Goal: Task Accomplishment & Management: Manage account settings

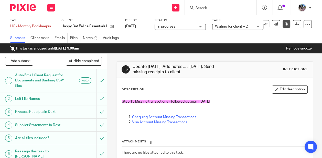
scroll to position [300, 0]
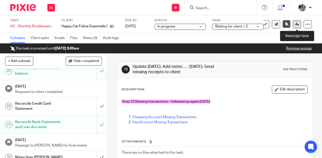
click at [297, 24] on icon at bounding box center [297, 24] width 4 height 4
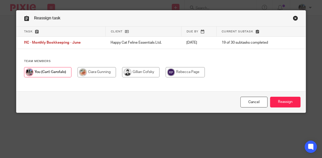
click at [99, 72] on input "radio" at bounding box center [97, 72] width 38 height 10
radio input "true"
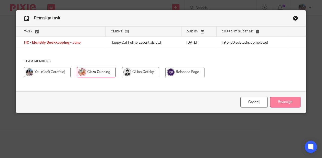
click at [293, 106] on input "Reassign" at bounding box center [285, 102] width 30 height 11
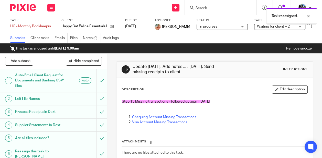
click at [271, 26] on span "Waiting for client + 2" at bounding box center [273, 27] width 33 height 4
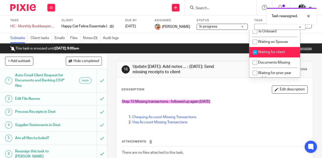
click at [253, 56] on input "checkbox" at bounding box center [255, 53] width 10 height 10
checkbox input "false"
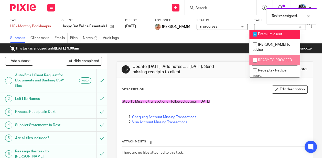
scroll to position [132, 0]
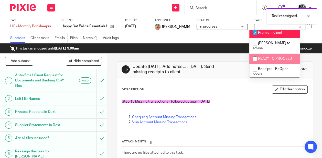
click at [253, 56] on input "checkbox" at bounding box center [255, 59] width 10 height 10
checkbox input "true"
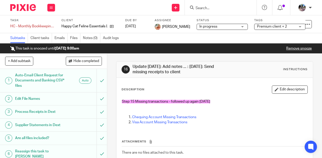
click at [127, 45] on div "This task is snoozed until Aug 27, 2025 9:00am Remove snooze" at bounding box center [161, 49] width 322 height 10
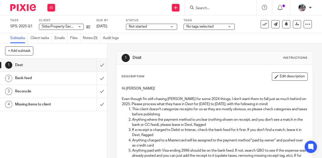
scroll to position [131, 0]
